Goal: Information Seeking & Learning: Compare options

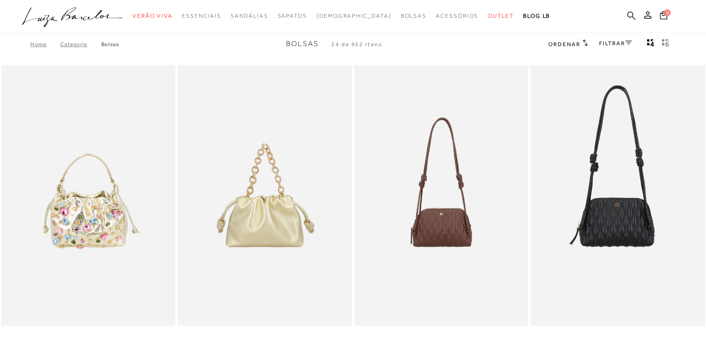
click at [632, 13] on icon at bounding box center [631, 15] width 8 height 8
click at [630, 13] on icon at bounding box center [631, 15] width 8 height 9
click at [632, 14] on icon at bounding box center [631, 15] width 8 height 8
click at [630, 15] on icon at bounding box center [631, 15] width 8 height 9
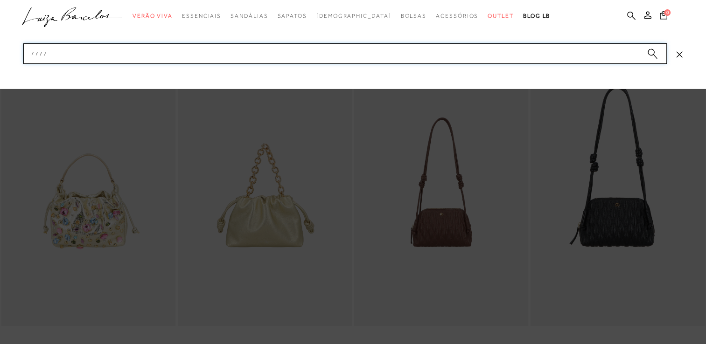
click at [528, 56] on input "7777" at bounding box center [345, 53] width 644 height 21
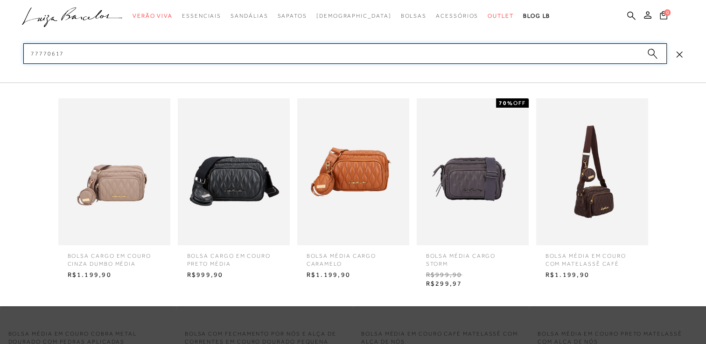
scroll to position [47, 0]
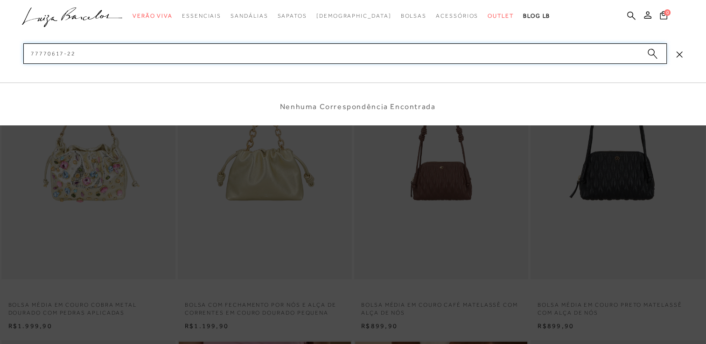
click at [60, 54] on input "77770617-22" at bounding box center [345, 53] width 644 height 21
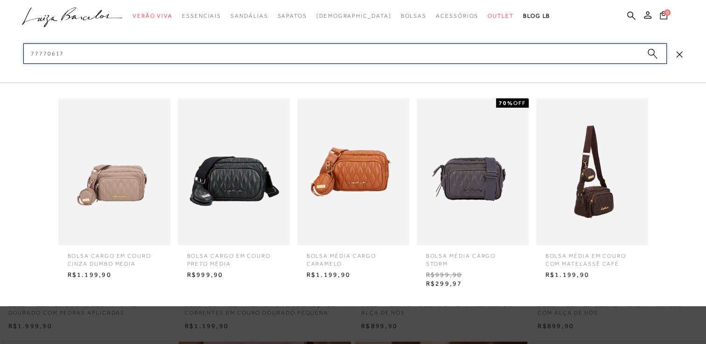
type input "77770617"
click at [128, 175] on img at bounding box center [114, 171] width 112 height 147
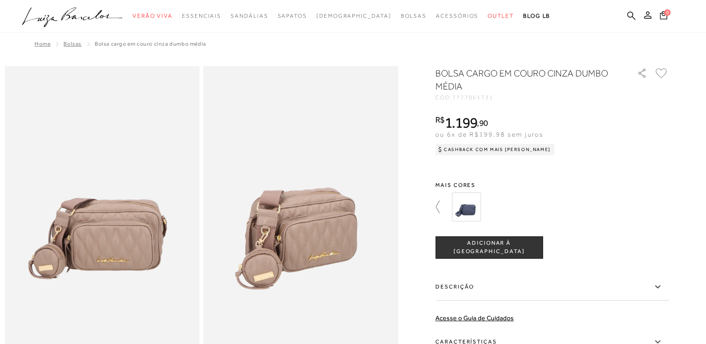
click at [441, 206] on icon at bounding box center [441, 207] width 13 height 13
click at [475, 210] on img at bounding box center [486, 207] width 29 height 29
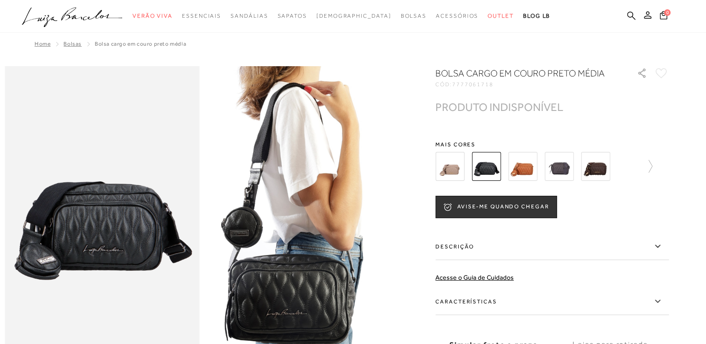
click at [534, 171] on img at bounding box center [522, 166] width 29 height 29
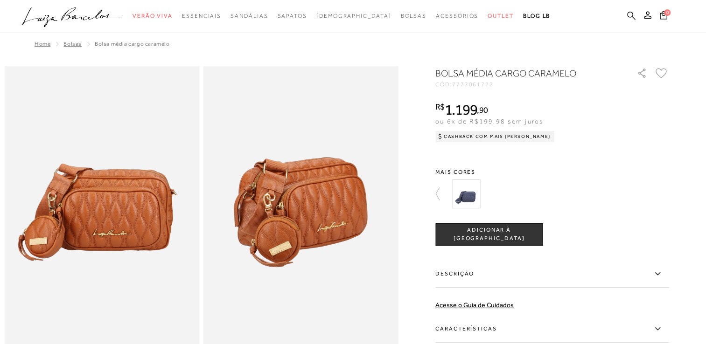
click at [629, 16] on icon at bounding box center [631, 15] width 8 height 8
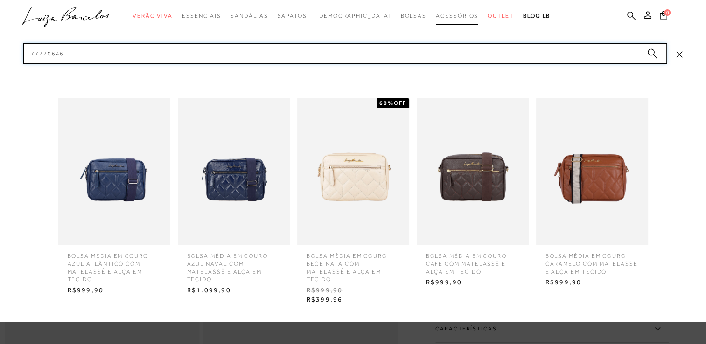
type input "77770646"
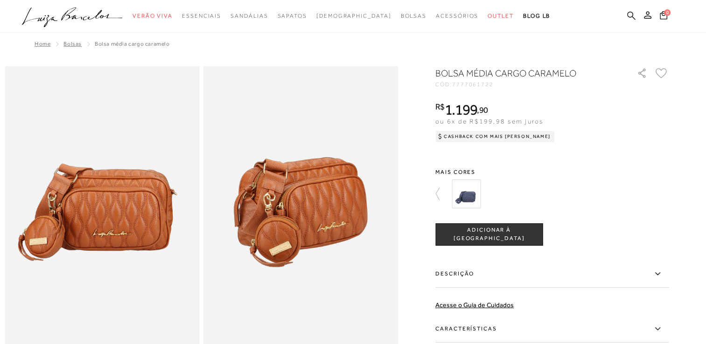
click at [629, 15] on icon at bounding box center [631, 15] width 8 height 9
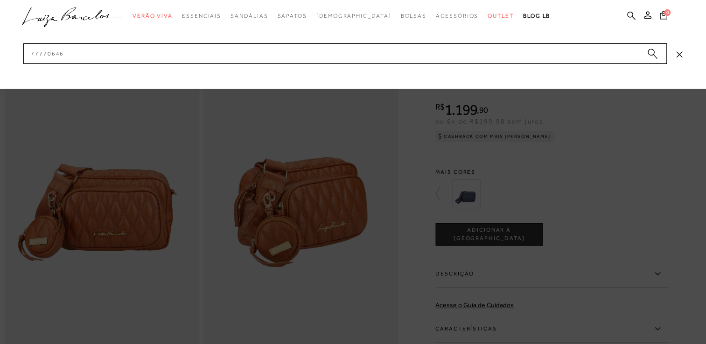
click at [649, 55] on icon "submit" at bounding box center [652, 54] width 10 height 11
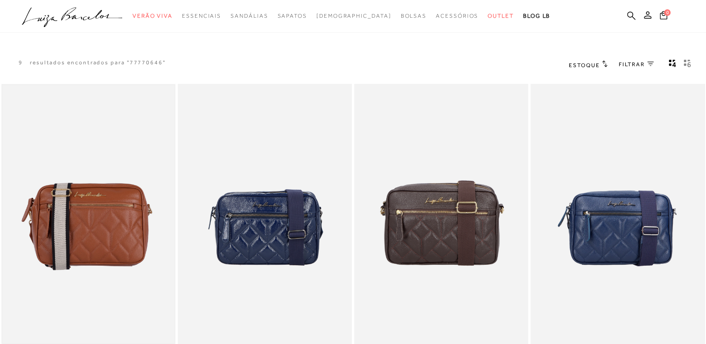
click at [118, 249] on img at bounding box center [88, 214] width 172 height 259
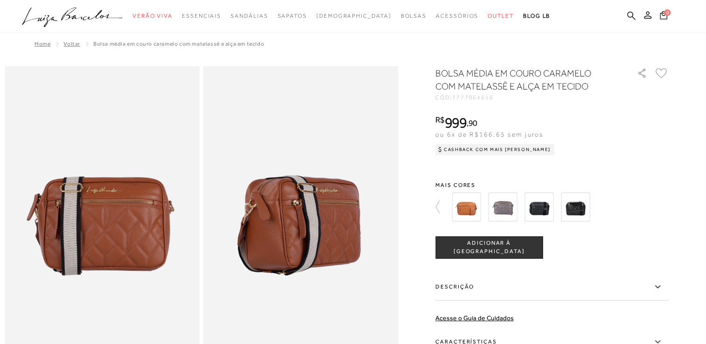
click at [506, 213] on img at bounding box center [502, 207] width 29 height 29
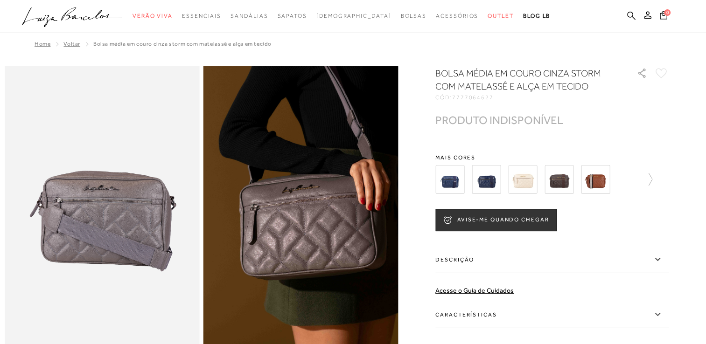
click at [526, 183] on img at bounding box center [522, 179] width 29 height 29
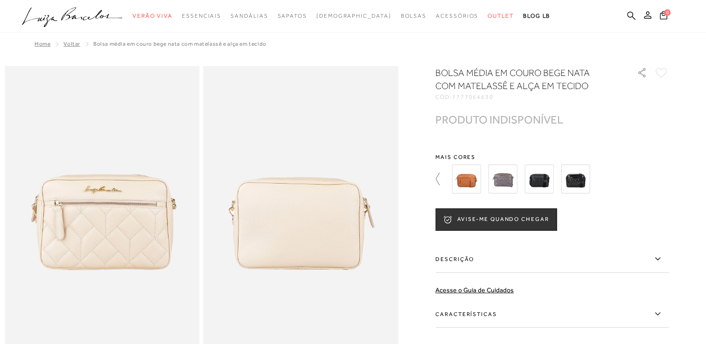
click at [440, 180] on icon at bounding box center [441, 179] width 13 height 13
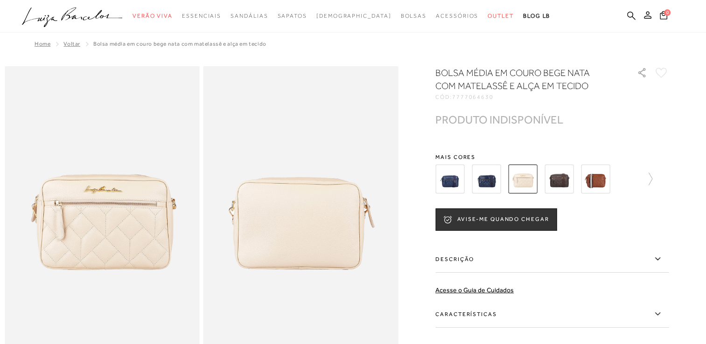
click at [564, 184] on img at bounding box center [559, 179] width 29 height 29
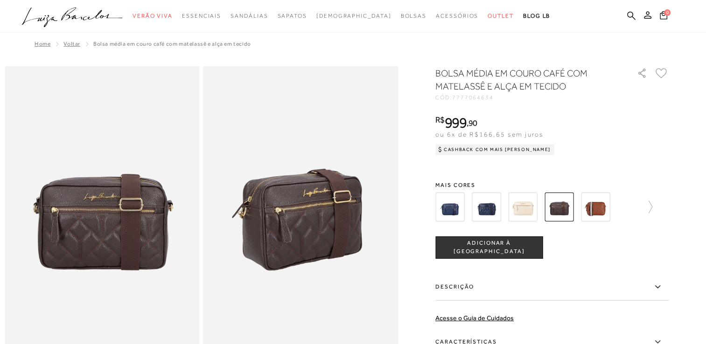
click at [602, 206] on img at bounding box center [595, 207] width 29 height 29
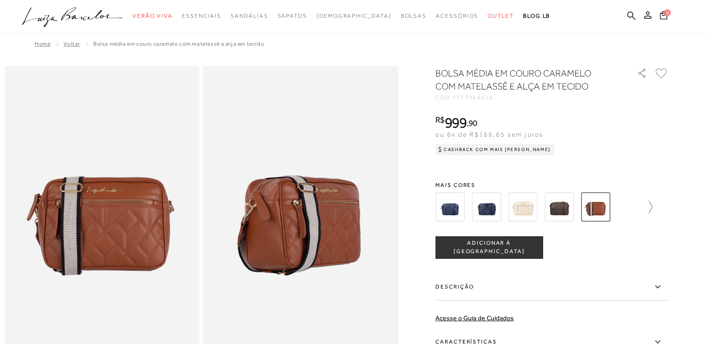
click at [652, 207] on icon at bounding box center [645, 207] width 13 height 13
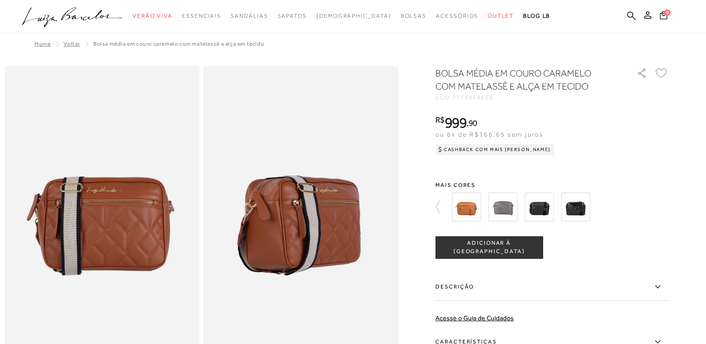
click at [466, 212] on img at bounding box center [466, 207] width 29 height 29
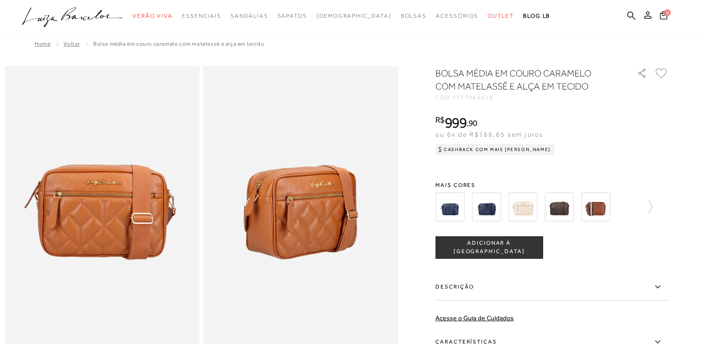
click at [605, 210] on img at bounding box center [595, 207] width 29 height 29
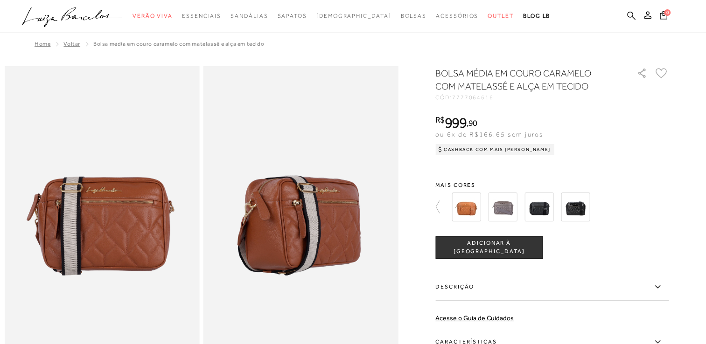
click at [463, 214] on img at bounding box center [466, 207] width 29 height 29
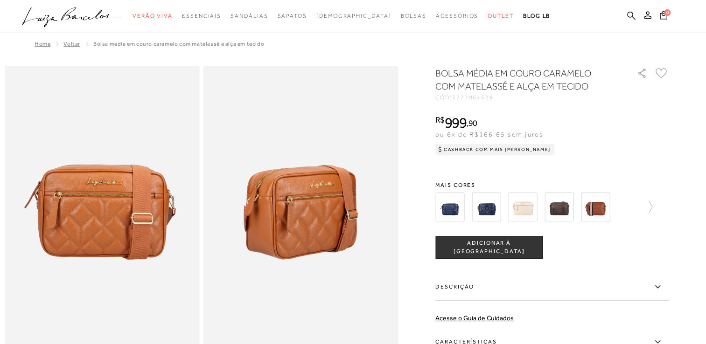
click at [457, 210] on img at bounding box center [449, 207] width 29 height 29
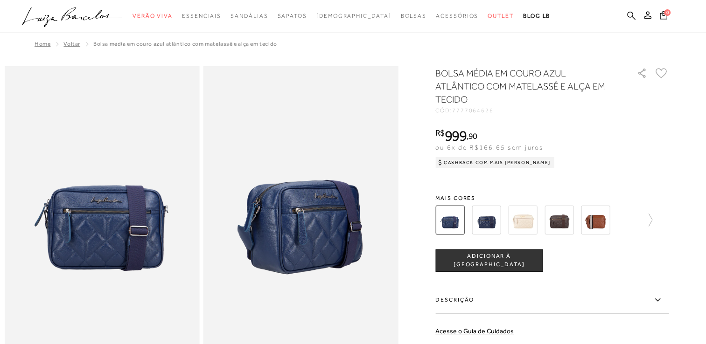
click at [487, 218] on img at bounding box center [486, 220] width 29 height 29
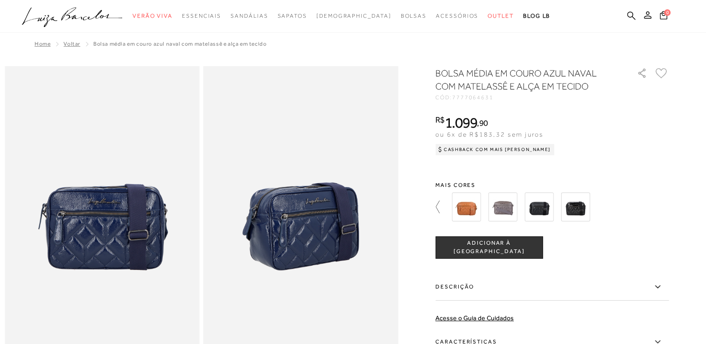
click at [441, 208] on icon at bounding box center [441, 207] width 13 height 13
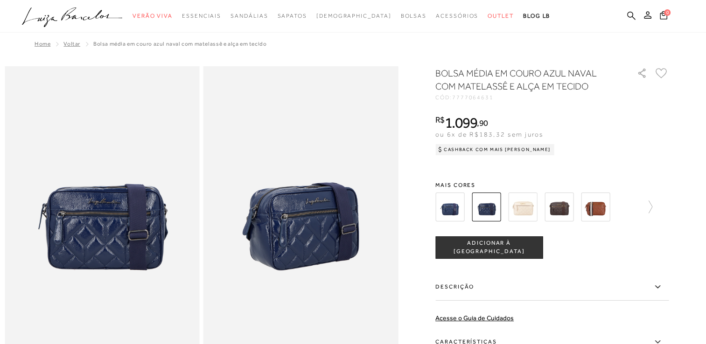
click at [516, 214] on img at bounding box center [522, 207] width 29 height 29
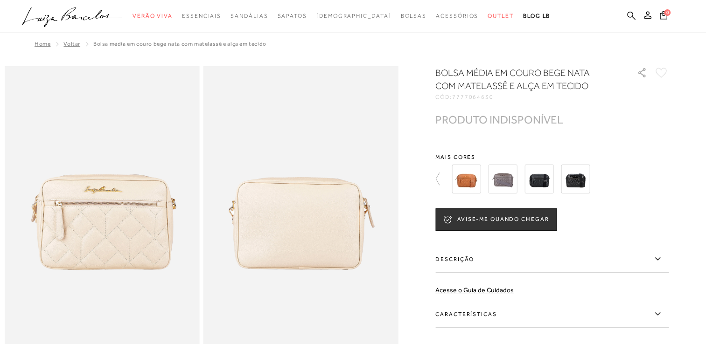
click at [505, 182] on img at bounding box center [502, 179] width 29 height 29
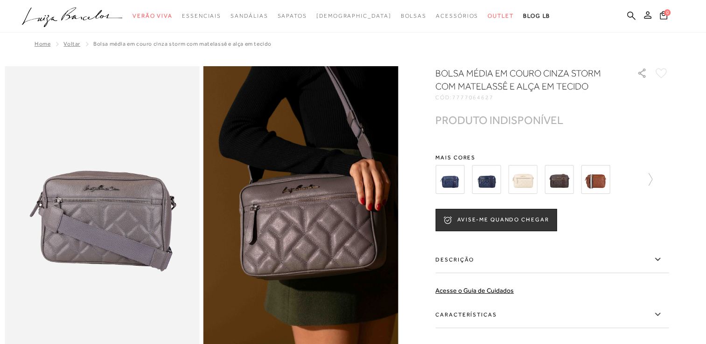
click at [525, 182] on img at bounding box center [522, 179] width 29 height 29
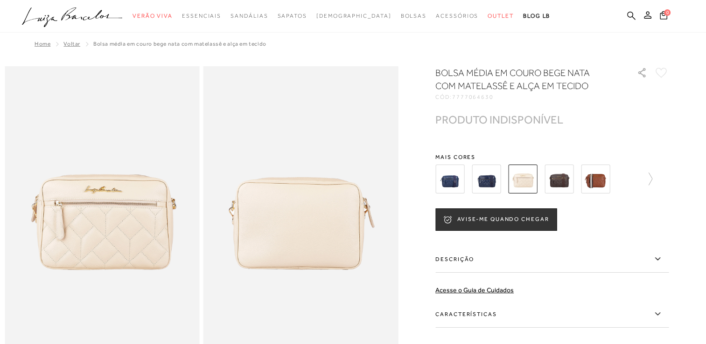
click at [603, 184] on img at bounding box center [595, 179] width 29 height 29
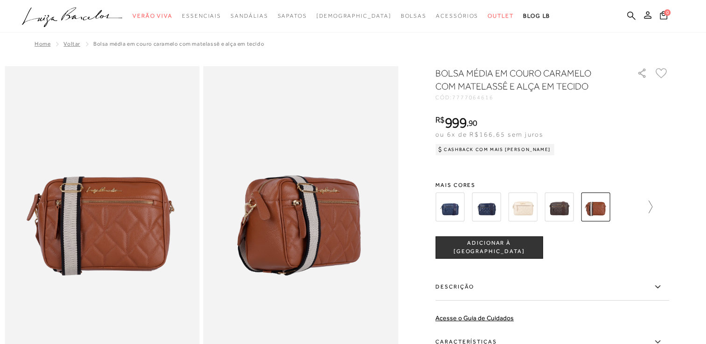
click at [651, 204] on icon at bounding box center [645, 207] width 13 height 13
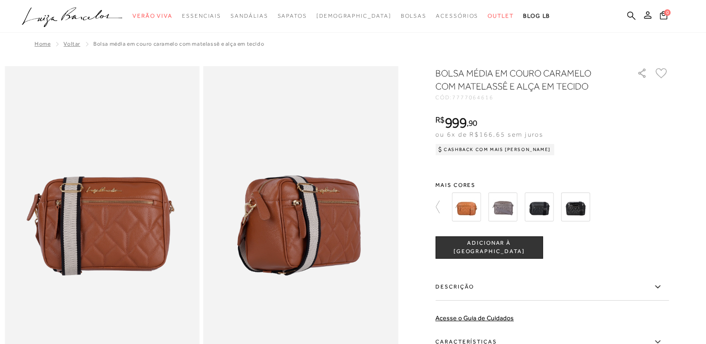
click at [470, 214] on img at bounding box center [466, 207] width 29 height 29
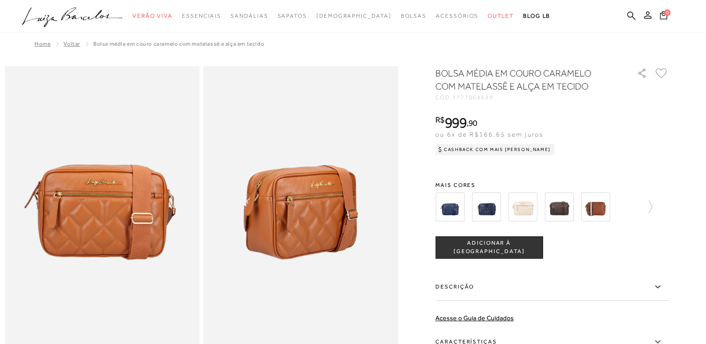
click at [459, 215] on img at bounding box center [449, 207] width 29 height 29
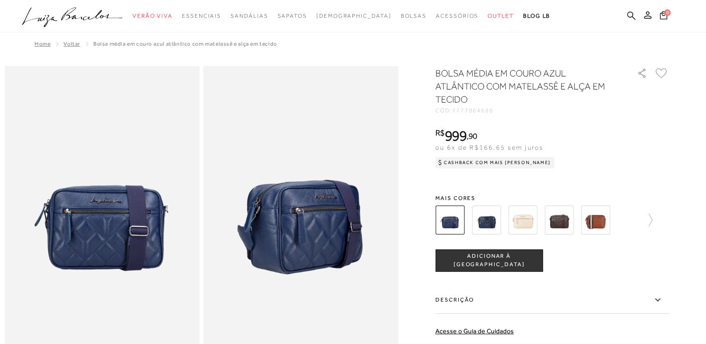
click at [491, 222] on img at bounding box center [486, 220] width 29 height 29
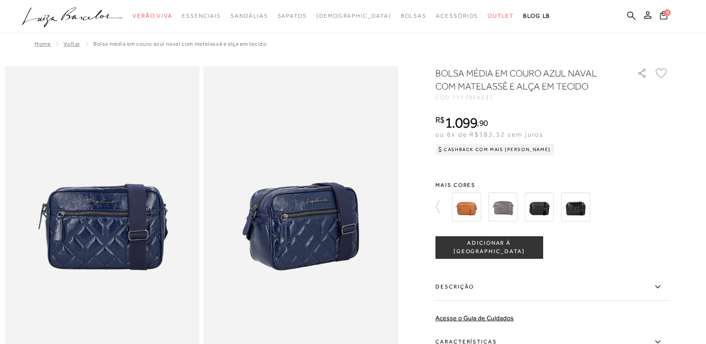
click at [478, 211] on img at bounding box center [466, 207] width 29 height 29
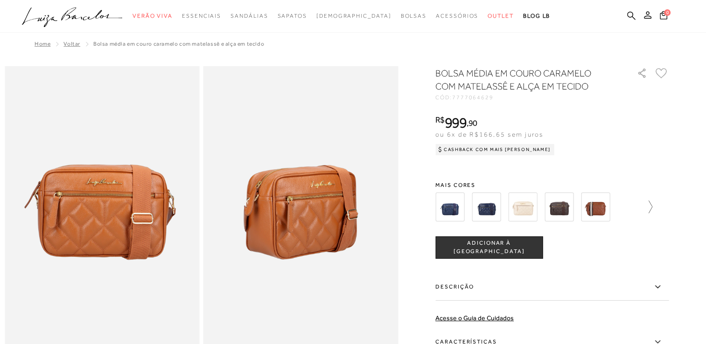
click at [651, 210] on icon at bounding box center [645, 207] width 13 height 13
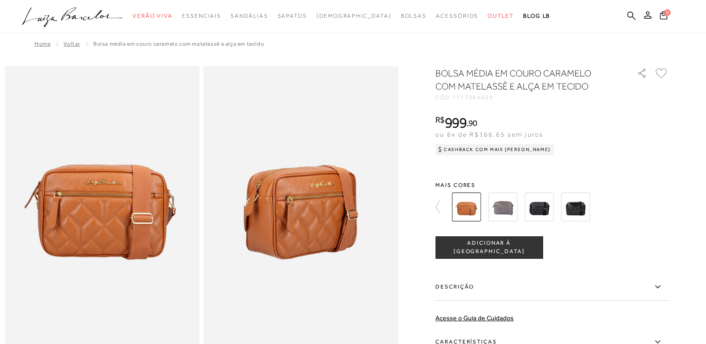
click at [544, 211] on img at bounding box center [539, 207] width 29 height 29
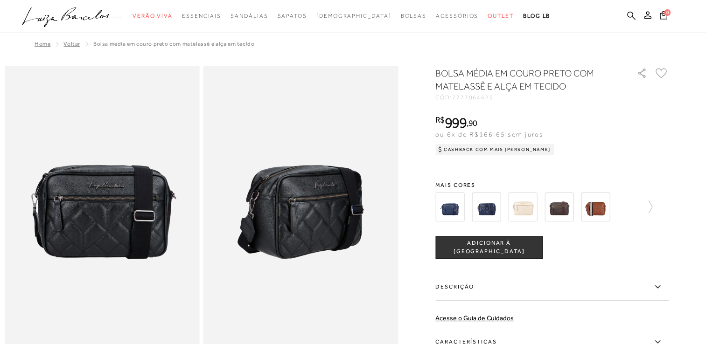
click at [564, 211] on img at bounding box center [559, 207] width 29 height 29
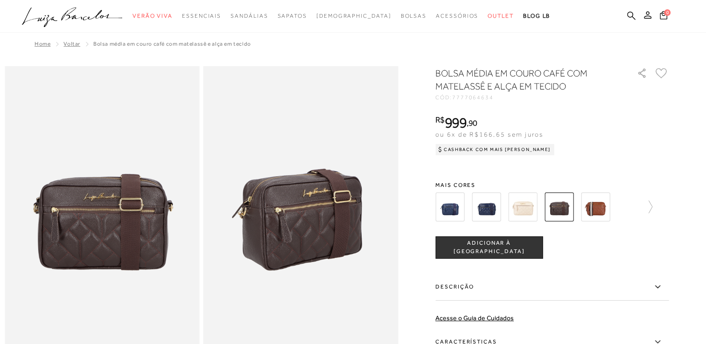
click at [594, 206] on img at bounding box center [595, 207] width 29 height 29
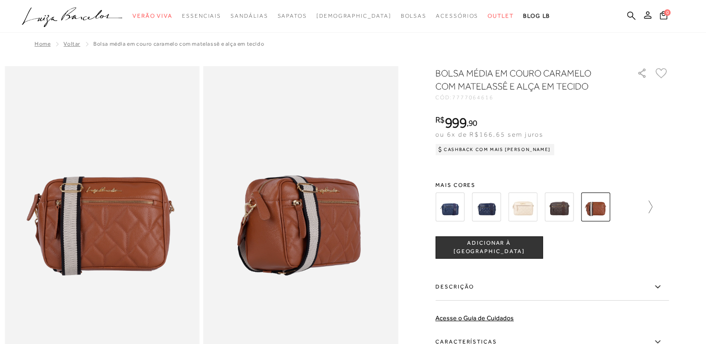
click at [652, 207] on icon at bounding box center [645, 207] width 13 height 13
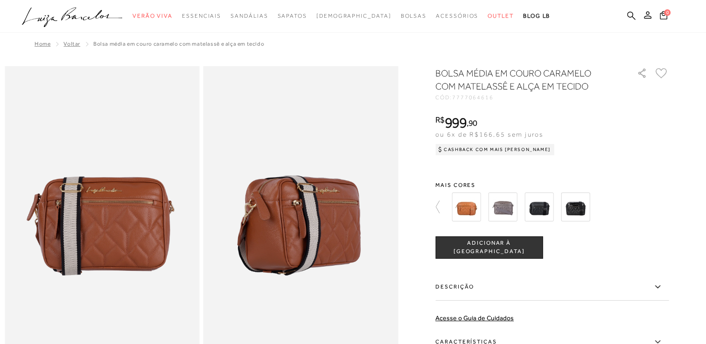
click at [470, 214] on img at bounding box center [466, 207] width 29 height 29
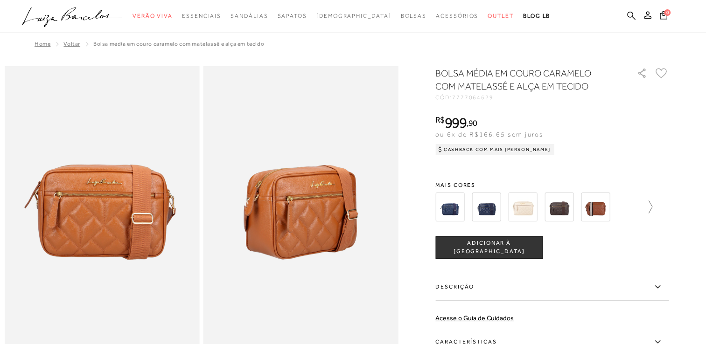
click at [651, 206] on icon at bounding box center [645, 207] width 13 height 13
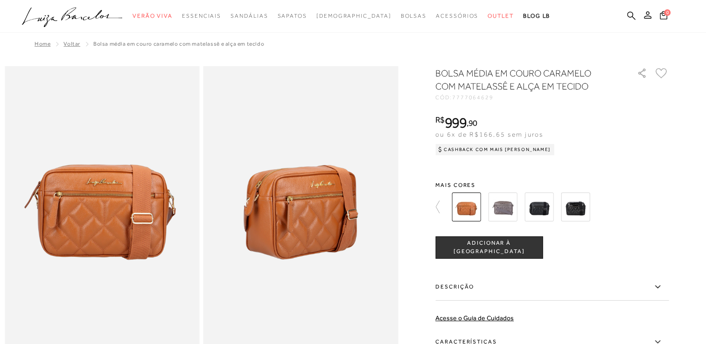
click at [504, 209] on img at bounding box center [502, 207] width 29 height 29
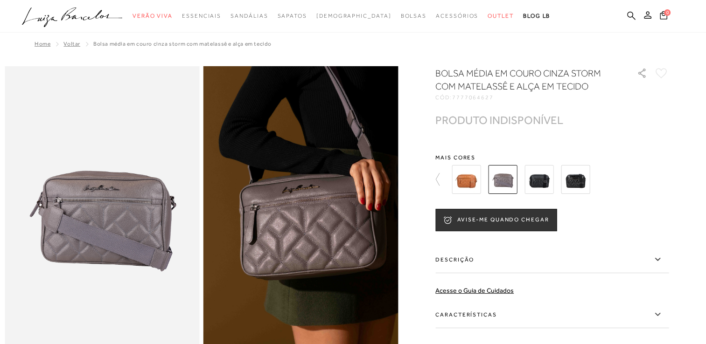
click at [542, 180] on img at bounding box center [539, 179] width 29 height 29
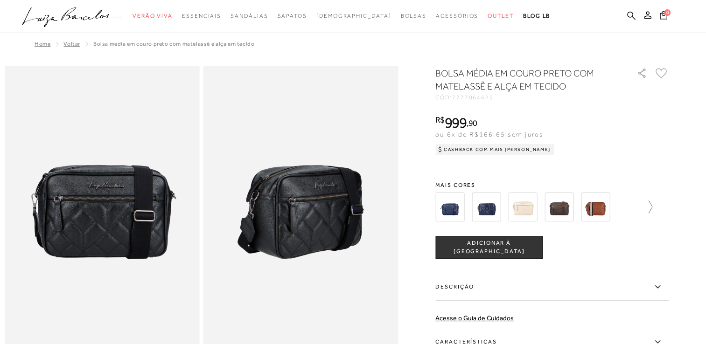
click at [649, 207] on icon at bounding box center [645, 207] width 13 height 13
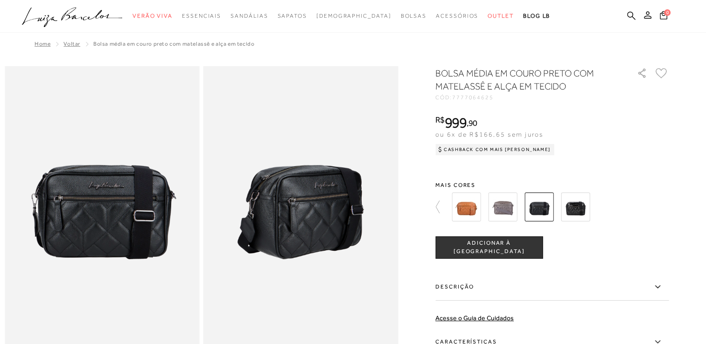
click at [575, 213] on img at bounding box center [575, 207] width 29 height 29
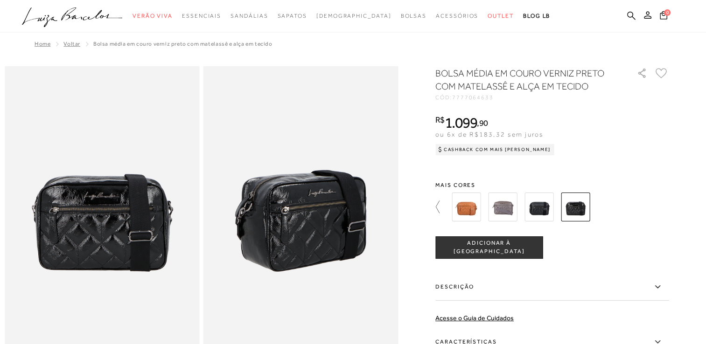
click at [441, 209] on icon at bounding box center [441, 207] width 13 height 13
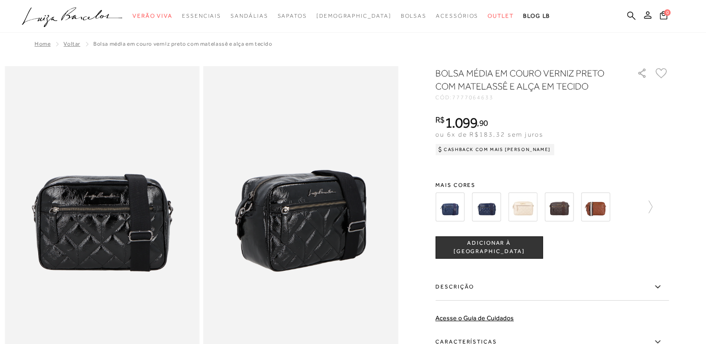
click at [454, 210] on img at bounding box center [449, 207] width 29 height 29
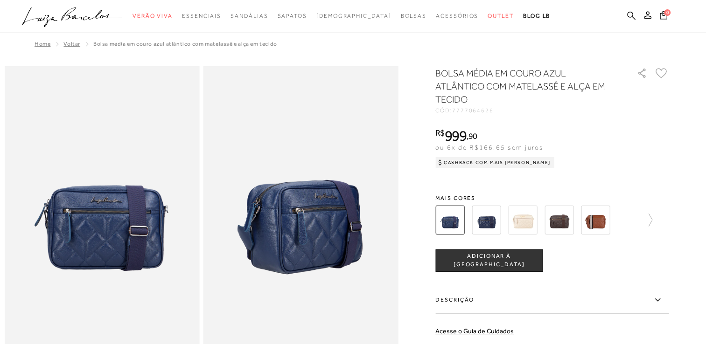
click at [487, 223] on img at bounding box center [486, 220] width 29 height 29
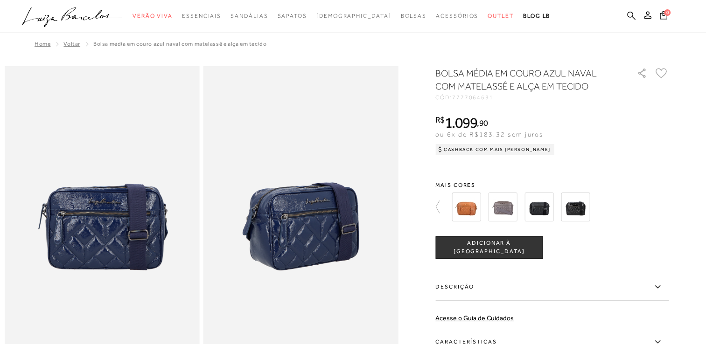
click at [582, 206] on img at bounding box center [575, 207] width 29 height 29
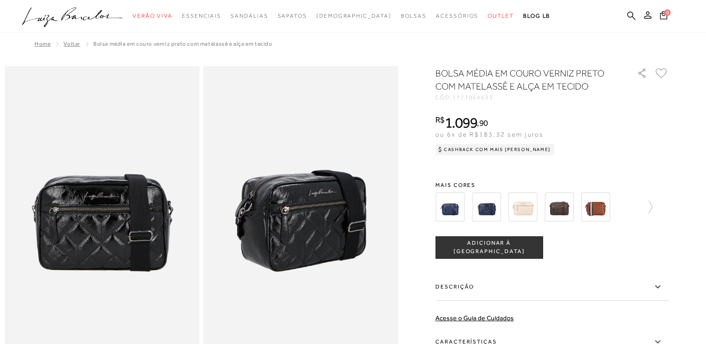
click at [485, 207] on img at bounding box center [486, 207] width 29 height 29
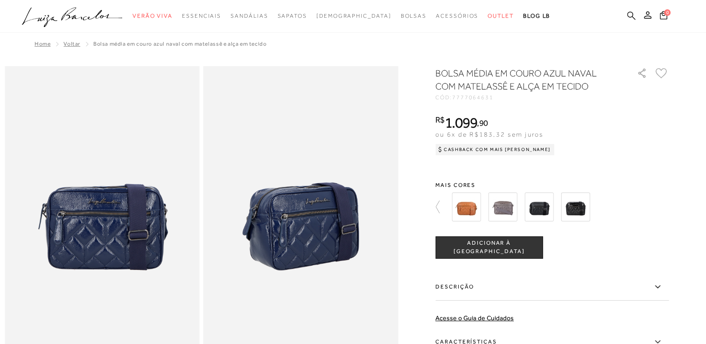
click at [630, 15] on icon at bounding box center [631, 15] width 8 height 9
click at [631, 14] on icon at bounding box center [631, 15] width 8 height 9
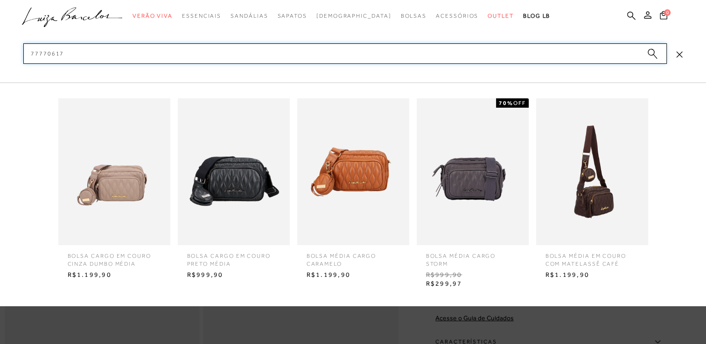
type input "77770617"
click at [359, 178] on img at bounding box center [353, 171] width 112 height 147
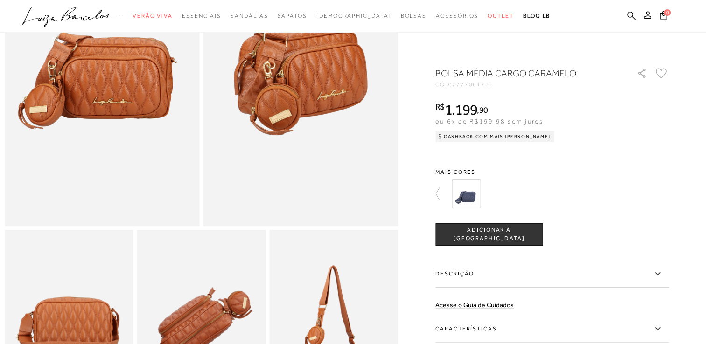
scroll to position [47, 0]
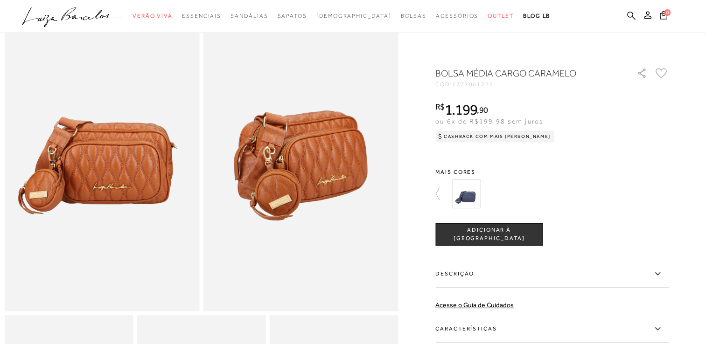
click at [83, 194] on img at bounding box center [102, 166] width 195 height 292
click at [394, 206] on img at bounding box center [300, 166] width 195 height 292
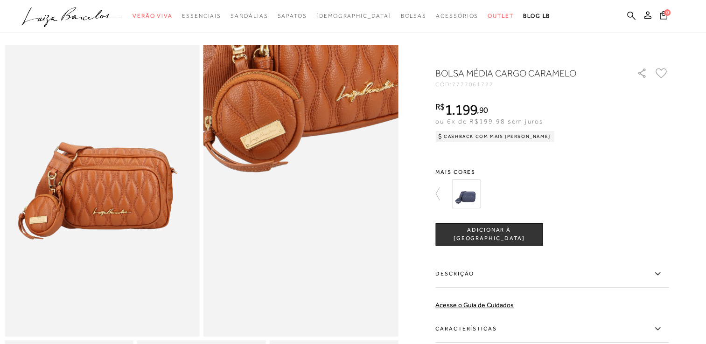
scroll to position [0, 0]
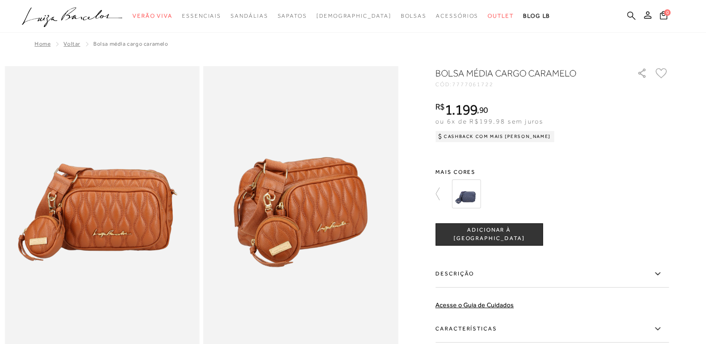
click at [629, 15] on icon at bounding box center [631, 15] width 8 height 9
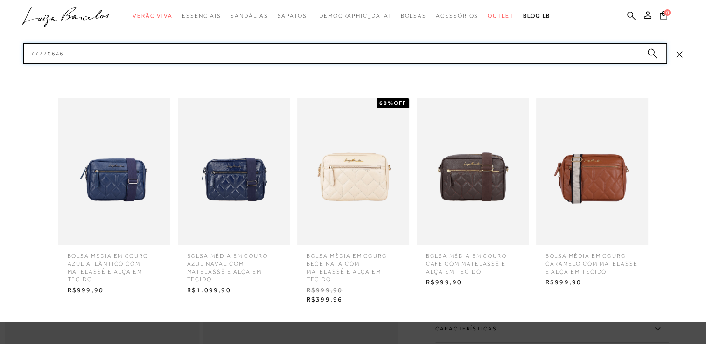
type input "77770646"
click at [254, 178] on img at bounding box center [234, 171] width 112 height 147
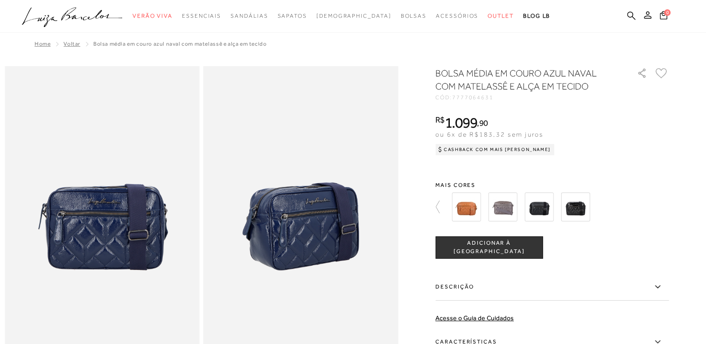
click at [576, 211] on img at bounding box center [575, 207] width 29 height 29
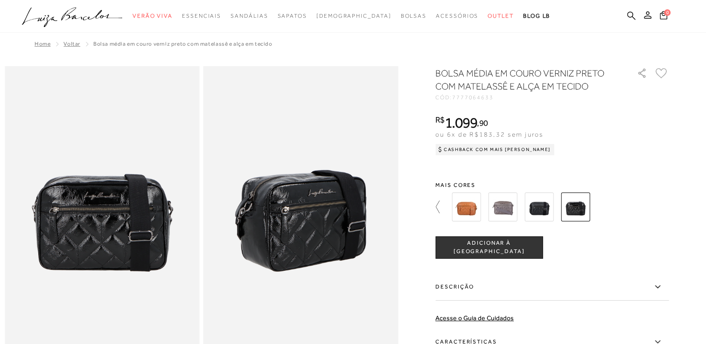
click at [442, 206] on icon at bounding box center [441, 207] width 13 height 13
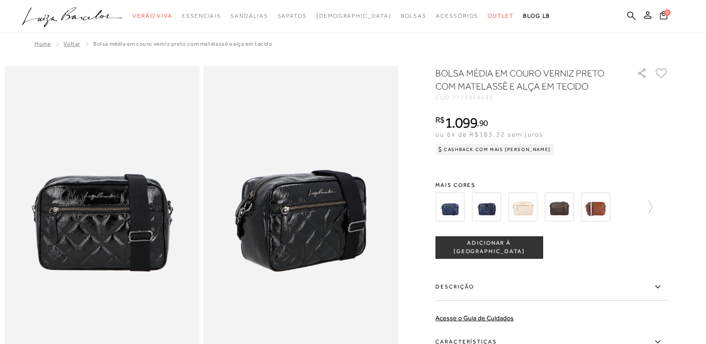
click at [481, 213] on img at bounding box center [486, 207] width 29 height 29
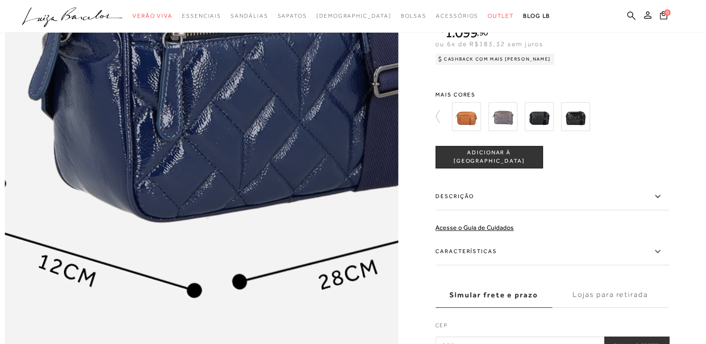
scroll to position [840, 0]
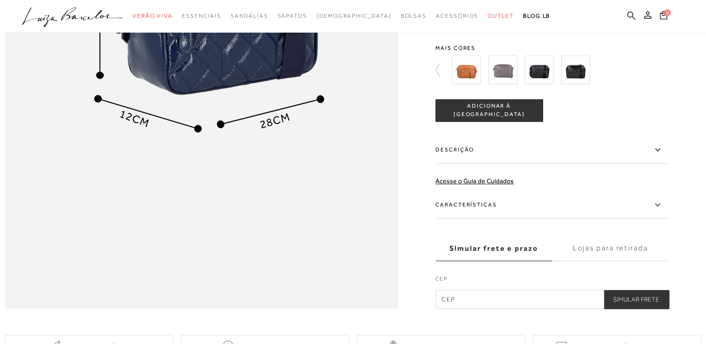
click at [631, 15] on icon at bounding box center [631, 15] width 8 height 9
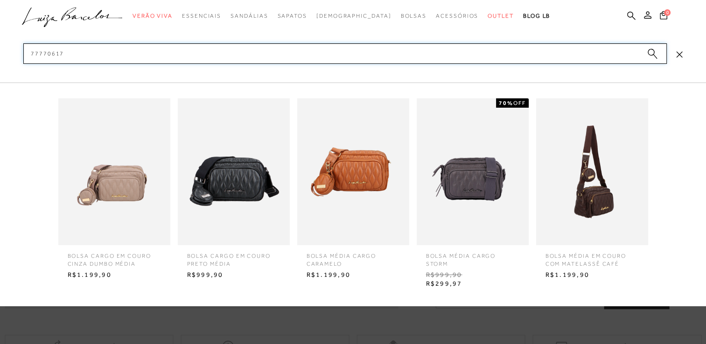
type input "77770617"
click at [362, 175] on img at bounding box center [353, 171] width 112 height 147
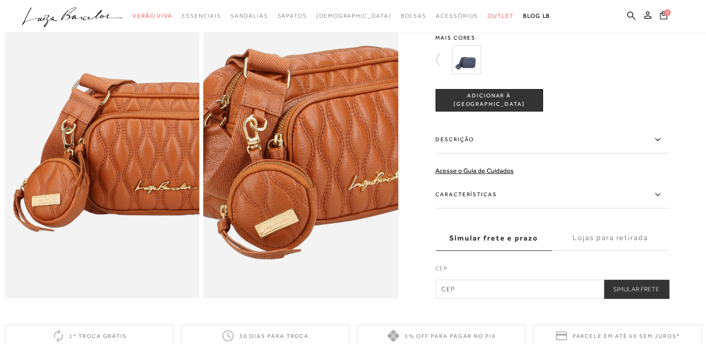
scroll to position [560, 0]
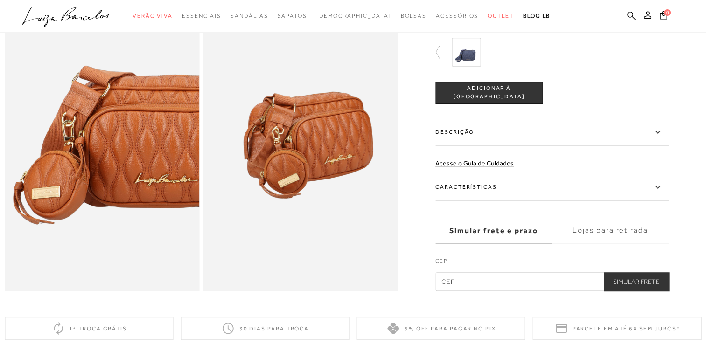
click at [466, 201] on label "Características" at bounding box center [551, 187] width 233 height 27
click at [0, 0] on input "Características" at bounding box center [0, 0] width 0 height 0
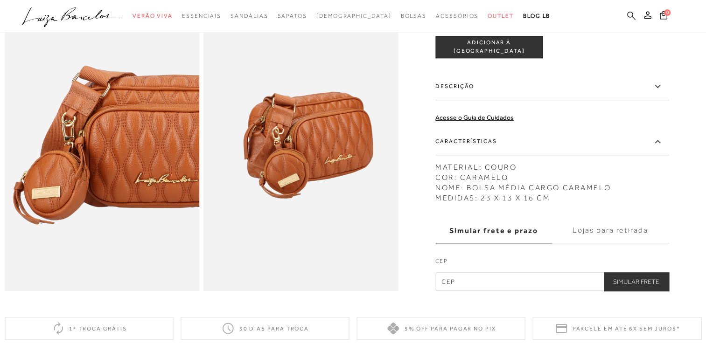
click at [628, 15] on icon at bounding box center [631, 15] width 8 height 9
click at [628, 20] on icon at bounding box center [631, 15] width 8 height 9
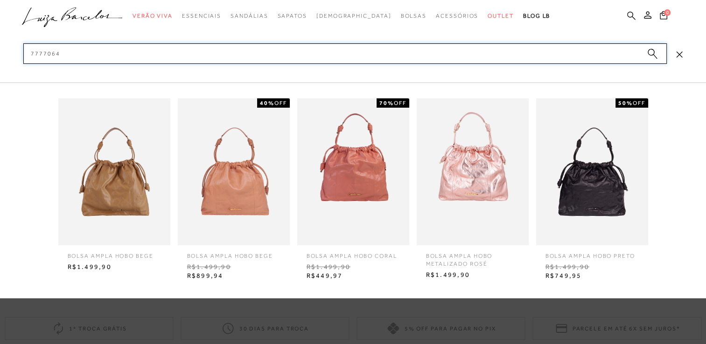
type input "77770646"
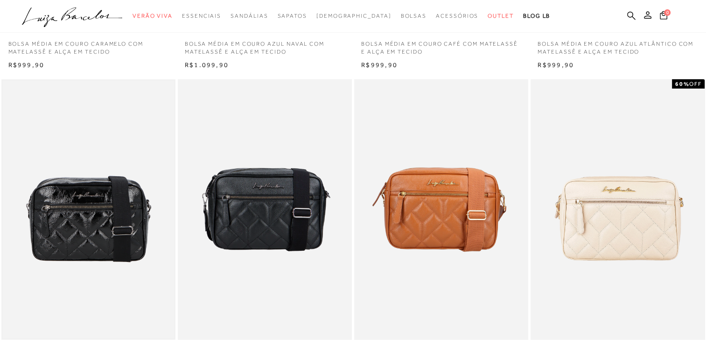
click at [69, 219] on img at bounding box center [88, 210] width 172 height 259
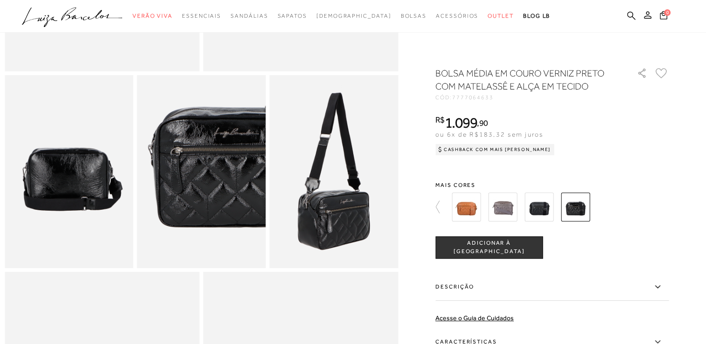
scroll to position [295, 0]
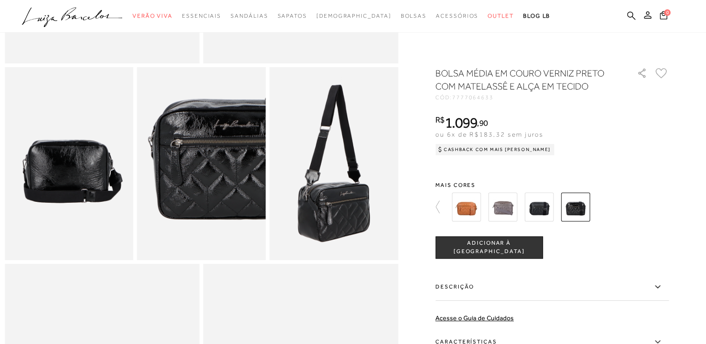
click at [661, 341] on icon at bounding box center [657, 342] width 11 height 12
click at [0, 0] on input "Características" at bounding box center [0, 0] width 0 height 0
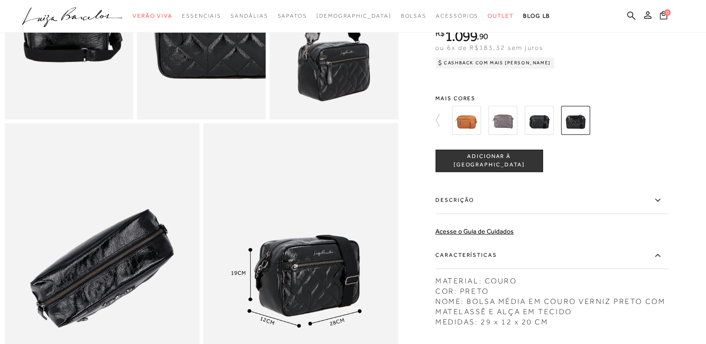
scroll to position [482, 0]
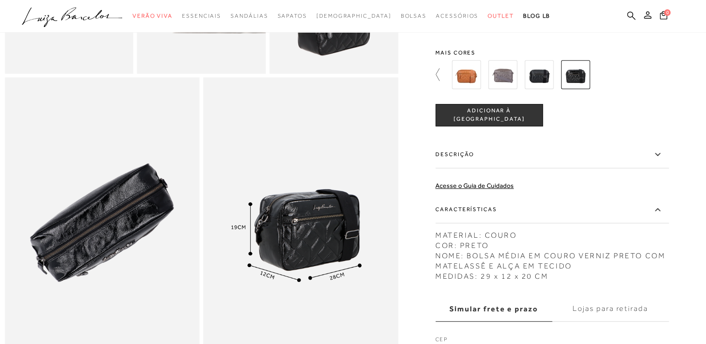
click at [441, 81] on icon at bounding box center [441, 74] width 13 height 13
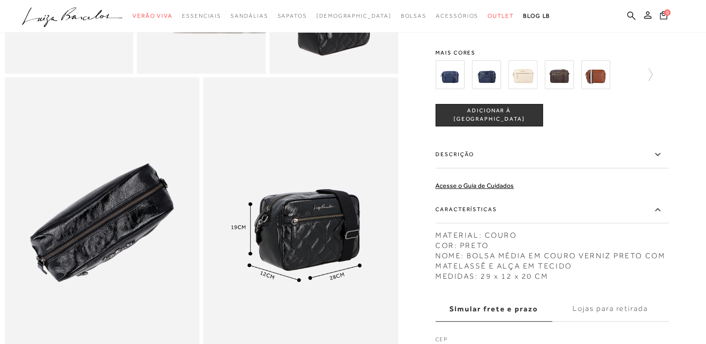
click at [493, 89] on img at bounding box center [486, 74] width 29 height 29
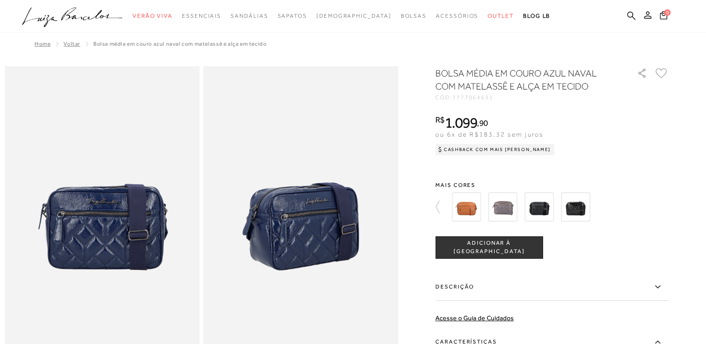
click at [584, 210] on img at bounding box center [575, 207] width 29 height 29
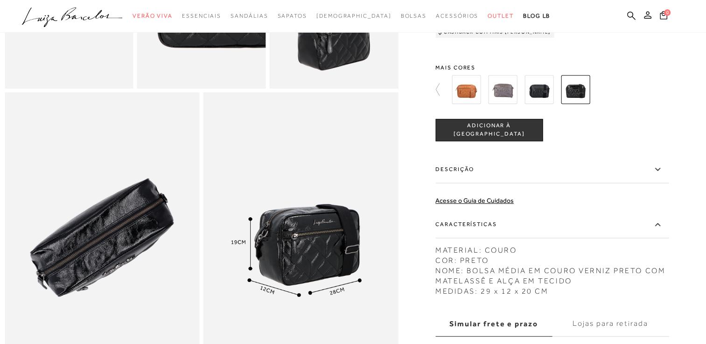
scroll to position [187, 0]
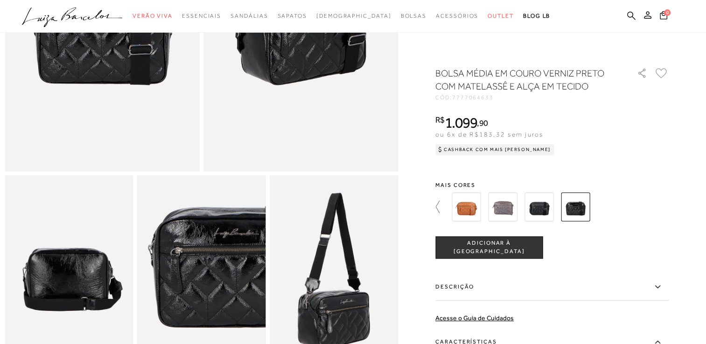
click at [440, 205] on icon at bounding box center [441, 207] width 13 height 13
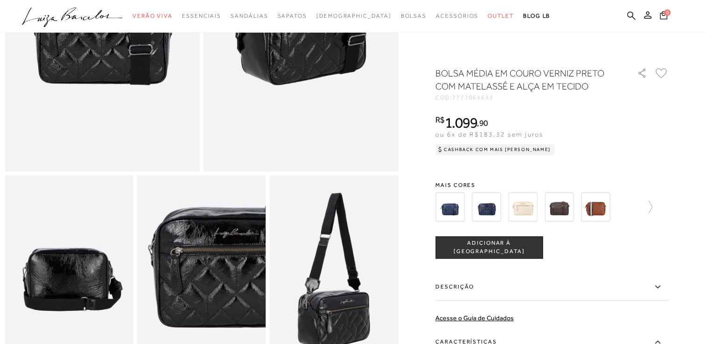
click at [488, 216] on img at bounding box center [486, 207] width 29 height 29
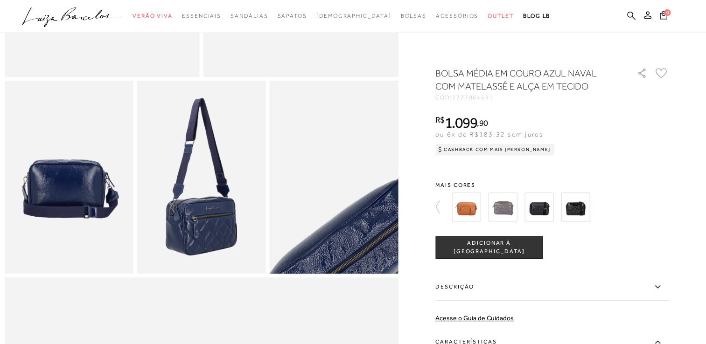
scroll to position [327, 0]
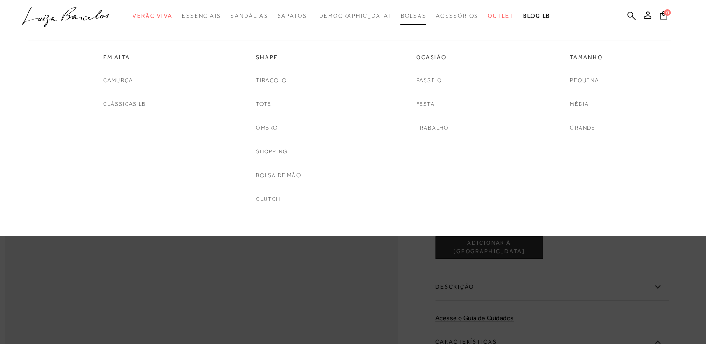
click at [400, 16] on span "Bolsas" at bounding box center [413, 16] width 26 height 7
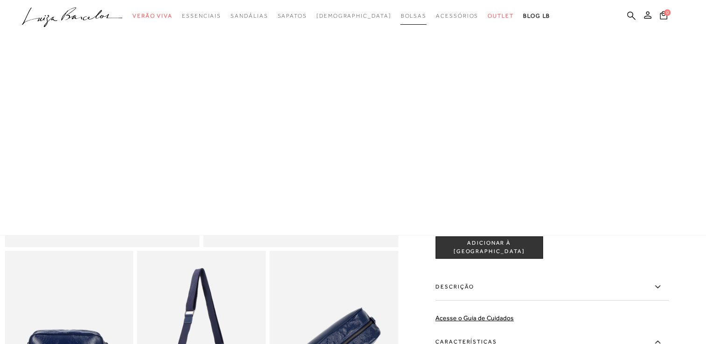
scroll to position [28, 0]
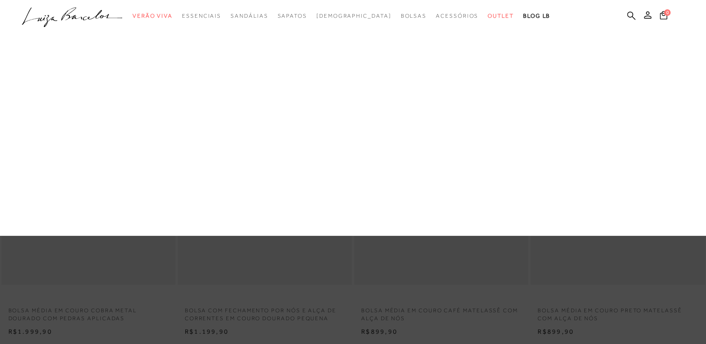
click at [0, 0] on link "Grande" at bounding box center [0, 0] width 0 height 0
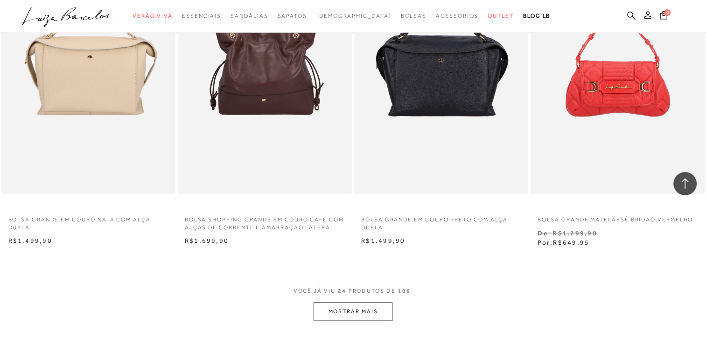
scroll to position [1773, 0]
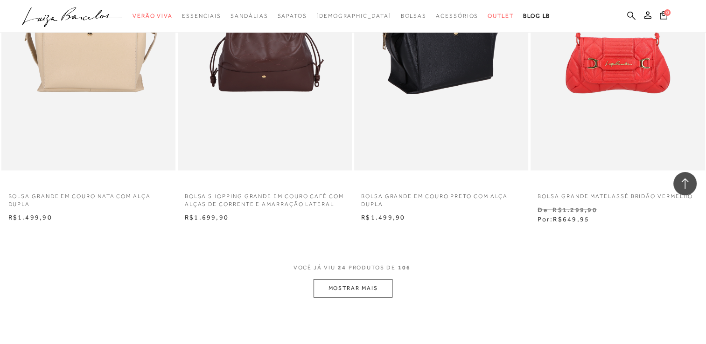
click at [453, 63] on img at bounding box center [441, 40] width 173 height 261
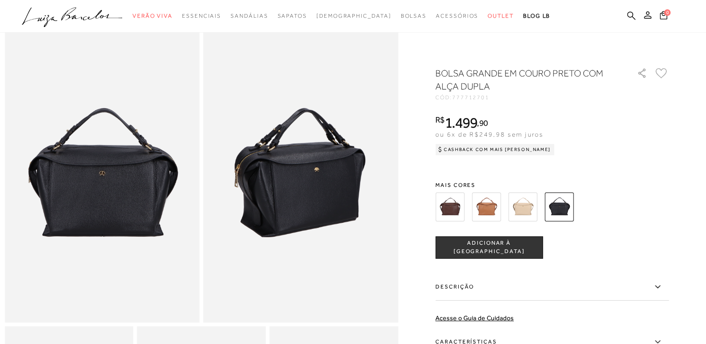
scroll to position [93, 0]
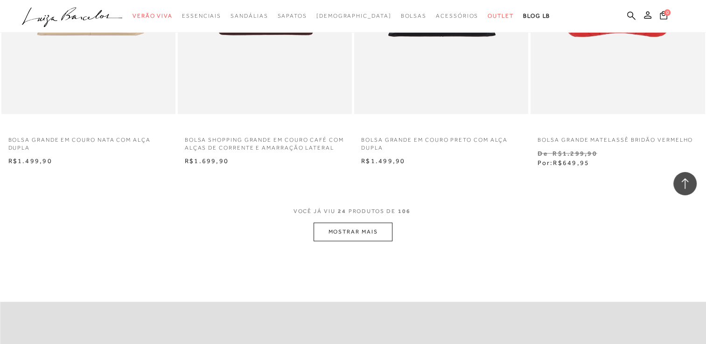
scroll to position [1857, 0]
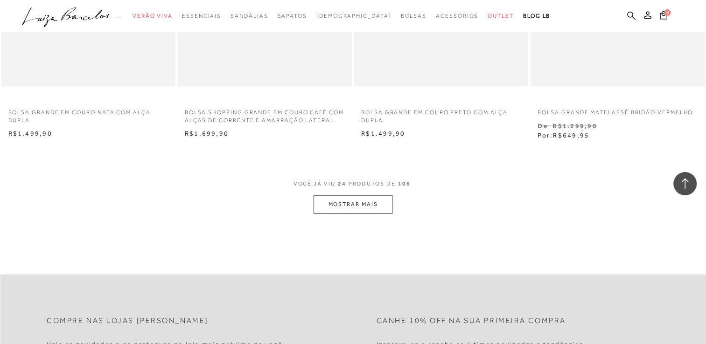
click at [363, 203] on button "MOSTRAR MAIS" at bounding box center [353, 205] width 78 height 18
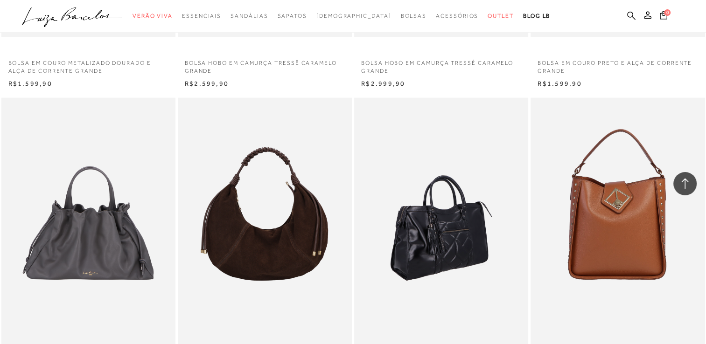
scroll to position [2231, 0]
click at [433, 219] on img at bounding box center [441, 228] width 173 height 261
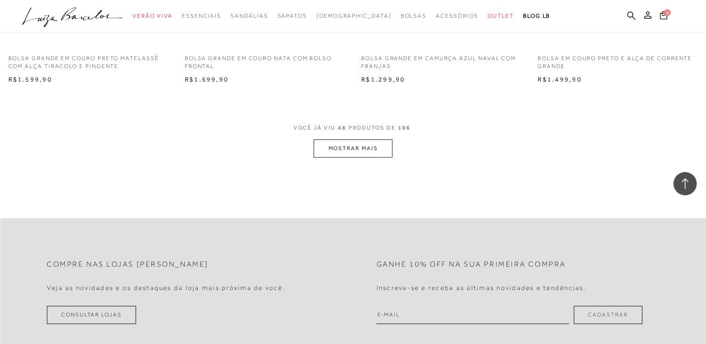
scroll to position [3864, 0]
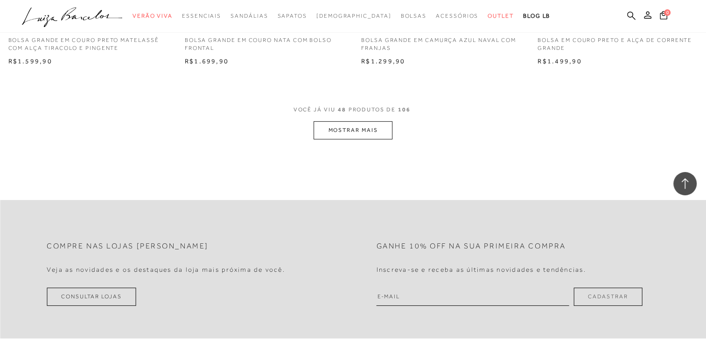
click at [366, 130] on button "MOSTRAR MAIS" at bounding box center [353, 130] width 78 height 18
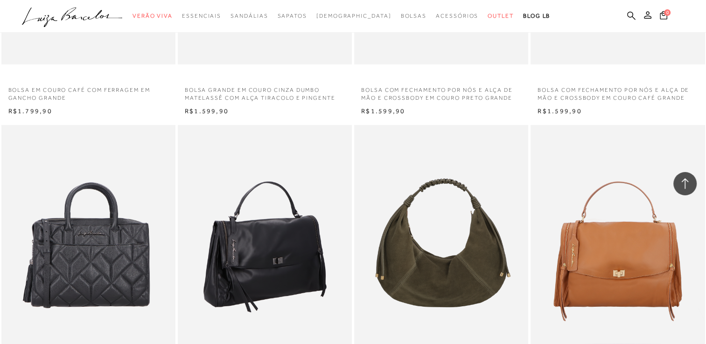
scroll to position [4191, 0]
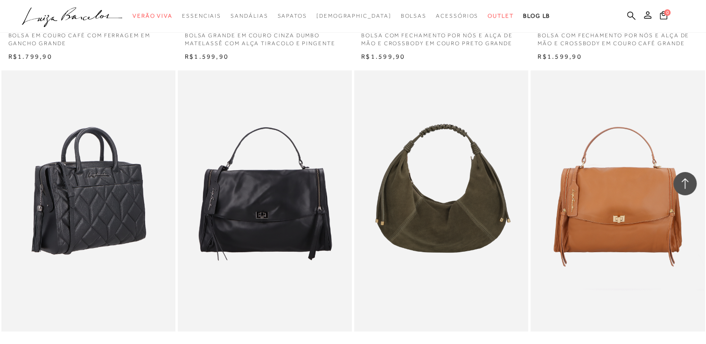
click at [75, 212] on img at bounding box center [88, 200] width 173 height 261
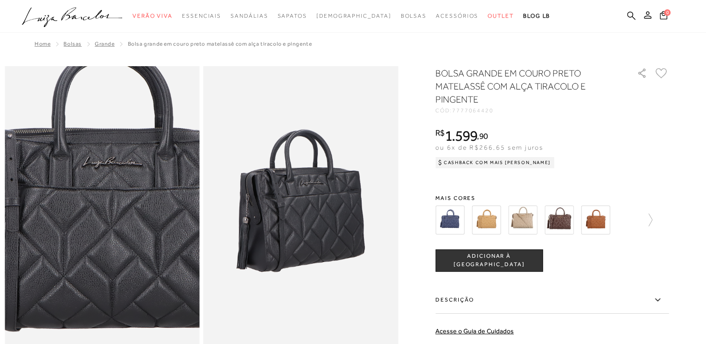
click at [97, 215] on img at bounding box center [106, 213] width 390 height 585
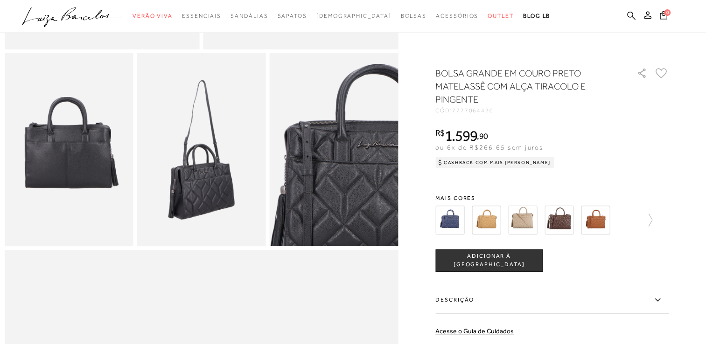
scroll to position [327, 0]
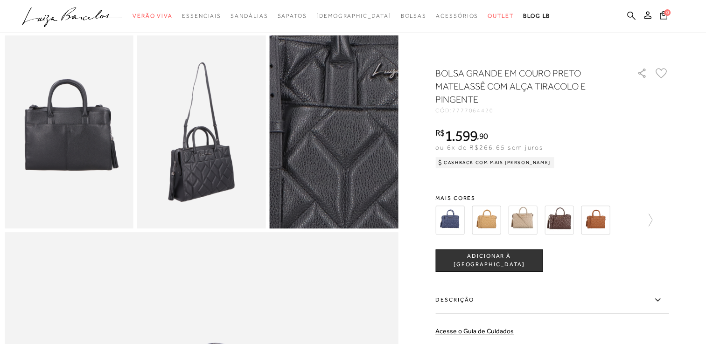
click at [345, 190] on img at bounding box center [324, 81] width 257 height 386
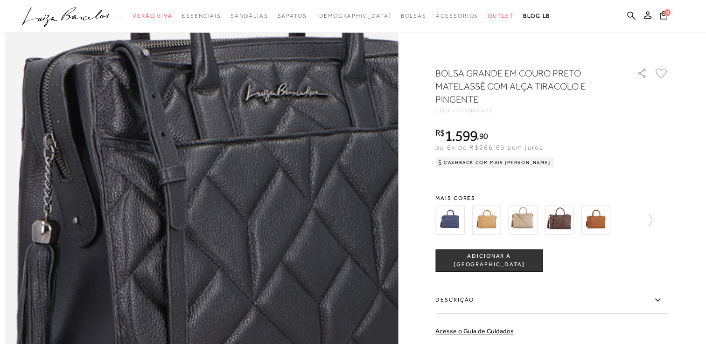
scroll to position [723, 0]
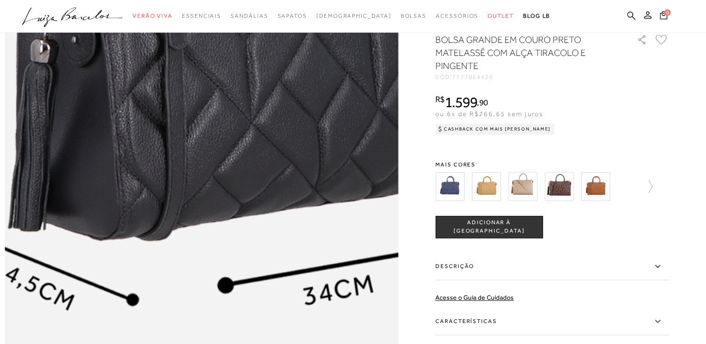
click at [174, 192] on img at bounding box center [228, 84] width 787 height 1180
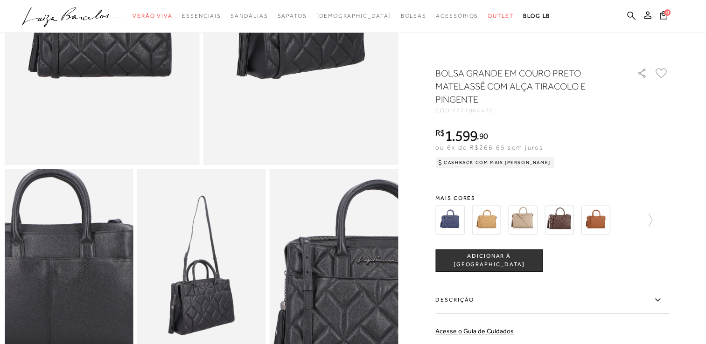
scroll to position [70, 0]
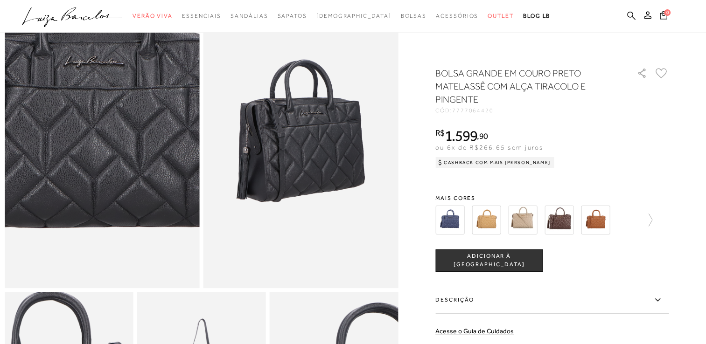
click at [115, 175] on img at bounding box center [88, 112] width 390 height 585
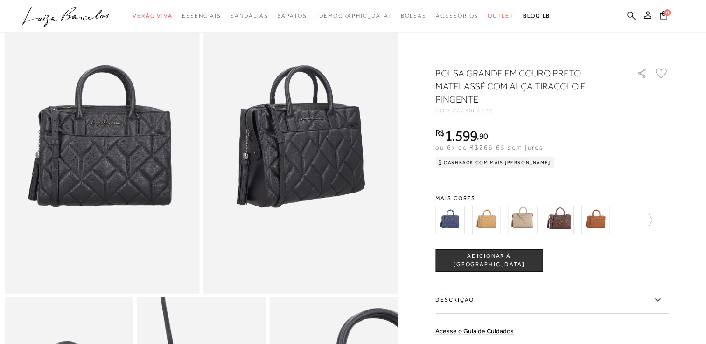
scroll to position [0, 0]
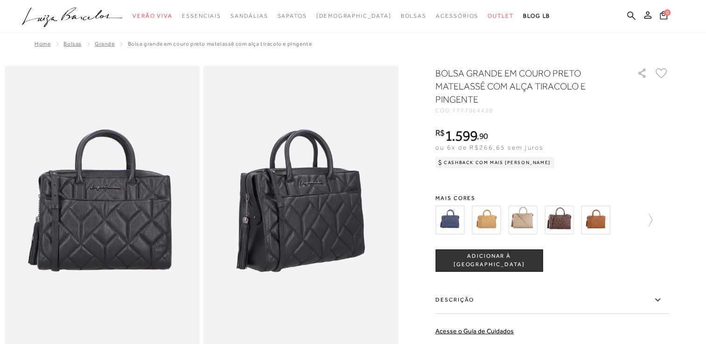
click at [603, 223] on img at bounding box center [595, 220] width 29 height 29
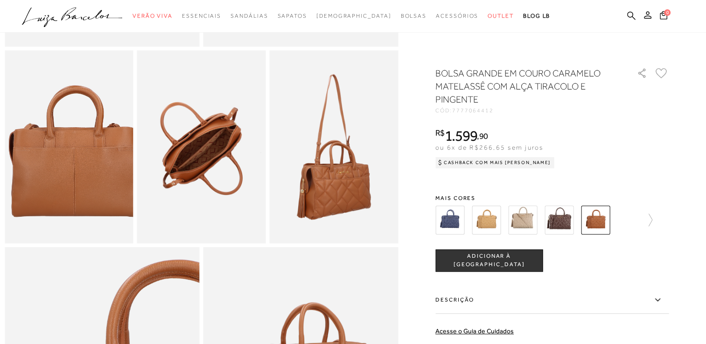
scroll to position [327, 0]
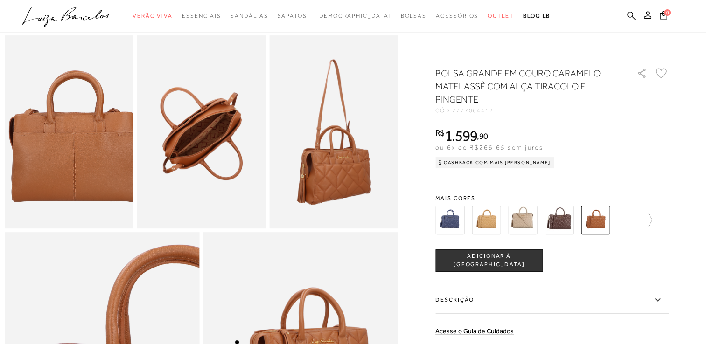
click at [249, 176] on img at bounding box center [201, 131] width 129 height 193
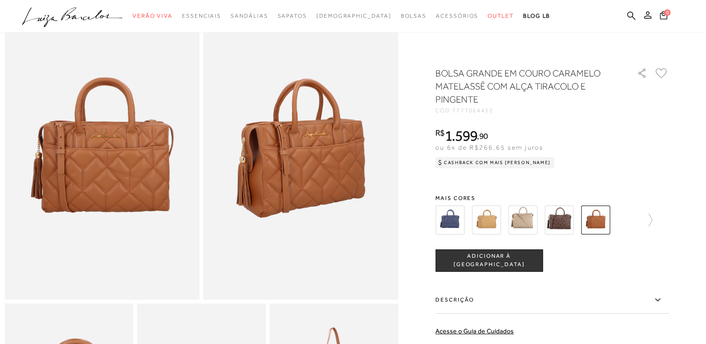
scroll to position [0, 0]
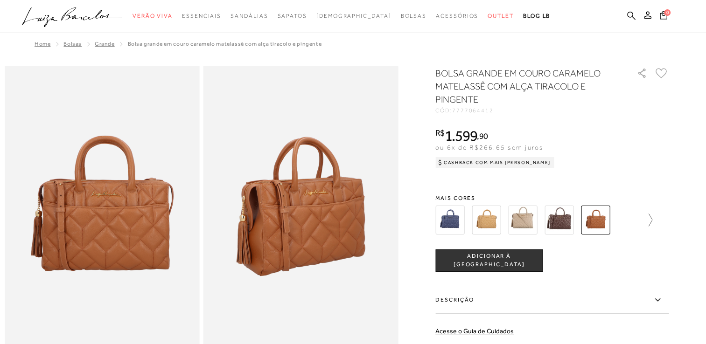
click at [652, 221] on icon at bounding box center [645, 220] width 13 height 13
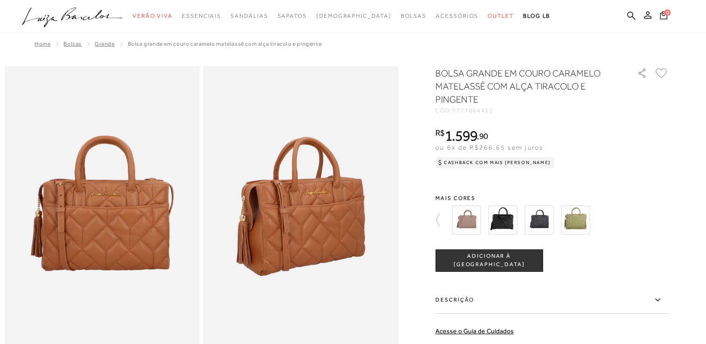
click at [500, 219] on img at bounding box center [502, 220] width 29 height 29
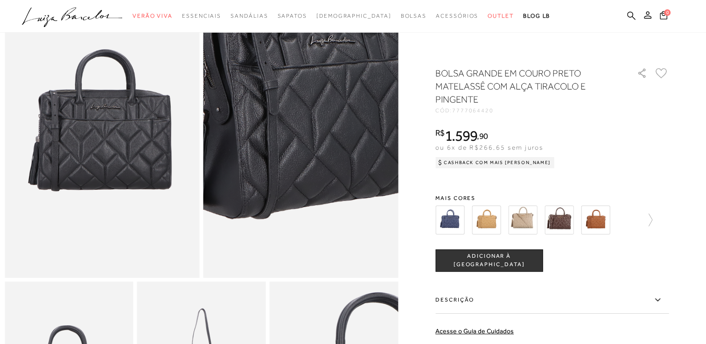
scroll to position [93, 0]
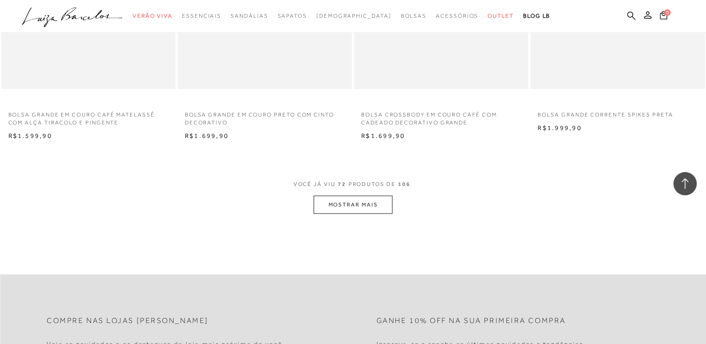
scroll to position [5740, 0]
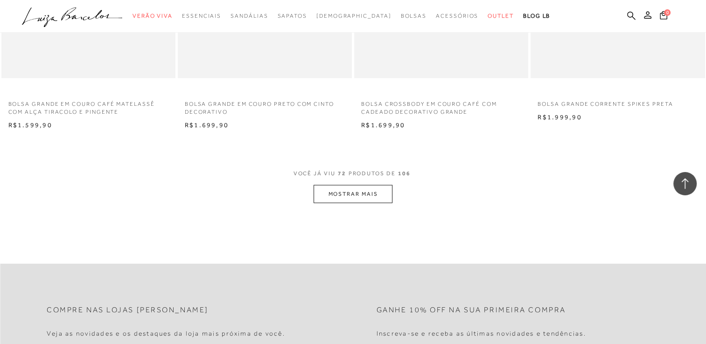
click at [371, 196] on button "MOSTRAR MAIS" at bounding box center [353, 194] width 78 height 18
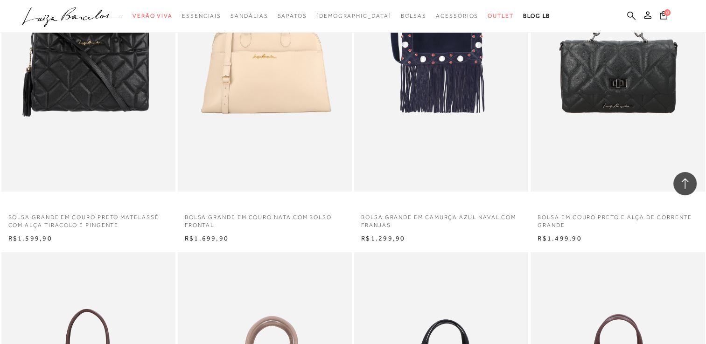
scroll to position [3500, 0]
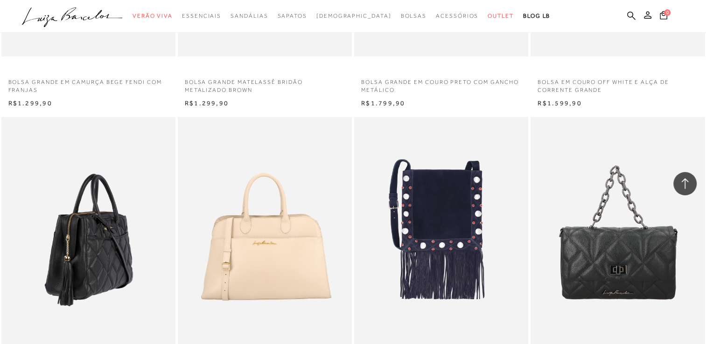
click at [67, 217] on img at bounding box center [88, 247] width 173 height 261
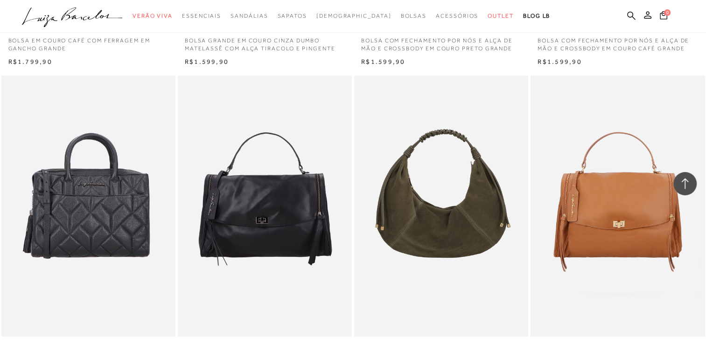
scroll to position [4200, 0]
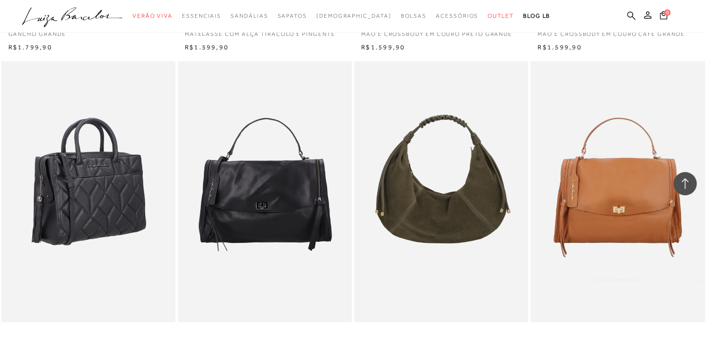
click at [57, 206] on img at bounding box center [88, 191] width 173 height 261
